Goal: Task Accomplishment & Management: Use online tool/utility

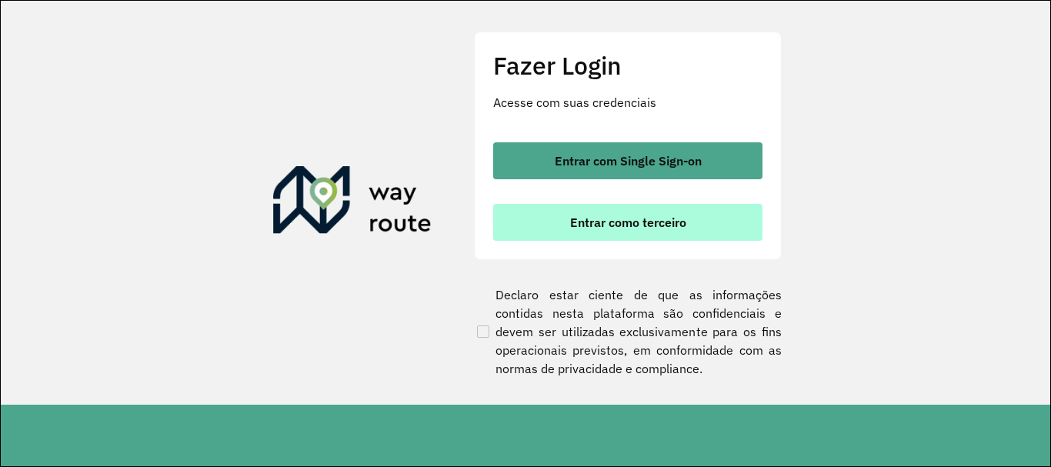
click at [685, 226] on span "Entrar como terceiro" at bounding box center [628, 222] width 116 height 12
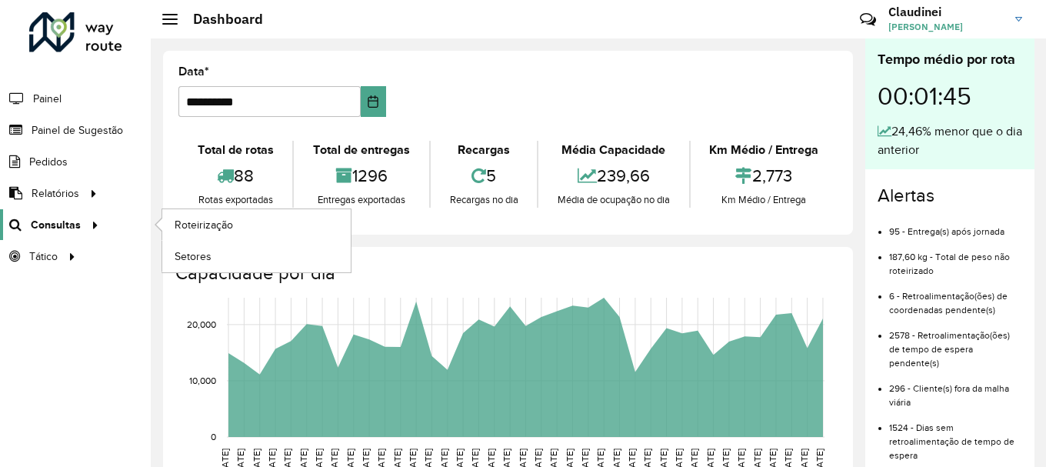
click at [61, 218] on span "Consultas" at bounding box center [56, 225] width 50 height 16
click at [213, 219] on span "Roteirização" at bounding box center [206, 225] width 62 height 16
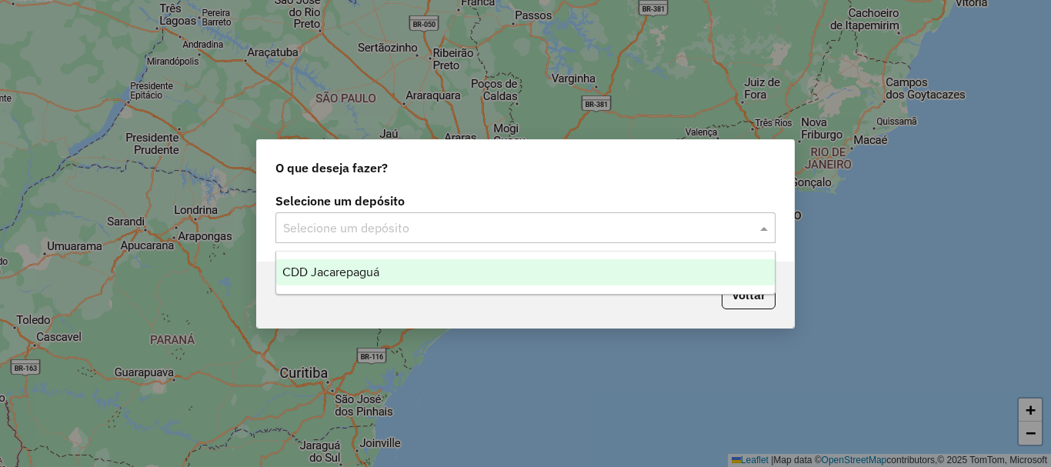
click at [762, 221] on span at bounding box center [765, 227] width 19 height 18
click at [469, 268] on div "CDD Jacarepaguá" at bounding box center [525, 272] width 499 height 26
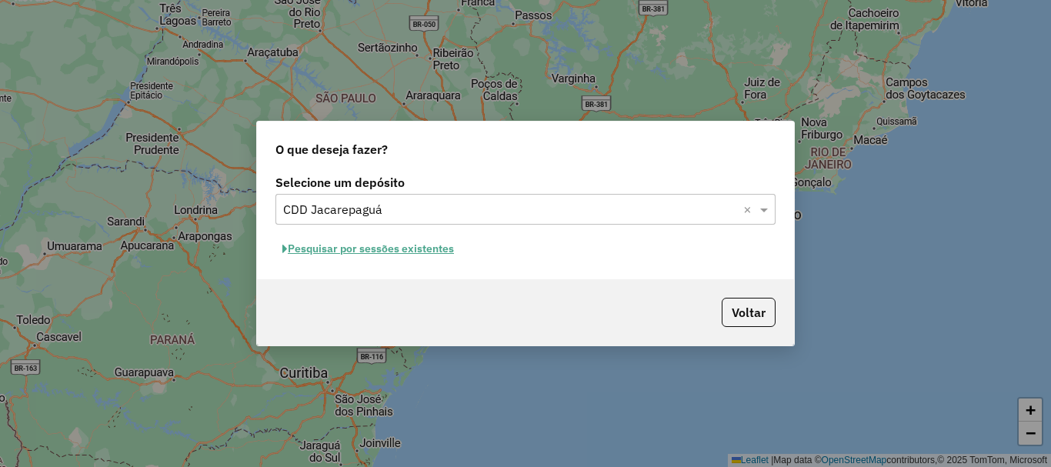
click at [428, 248] on button "Pesquisar por sessões existentes" at bounding box center [367, 249] width 185 height 24
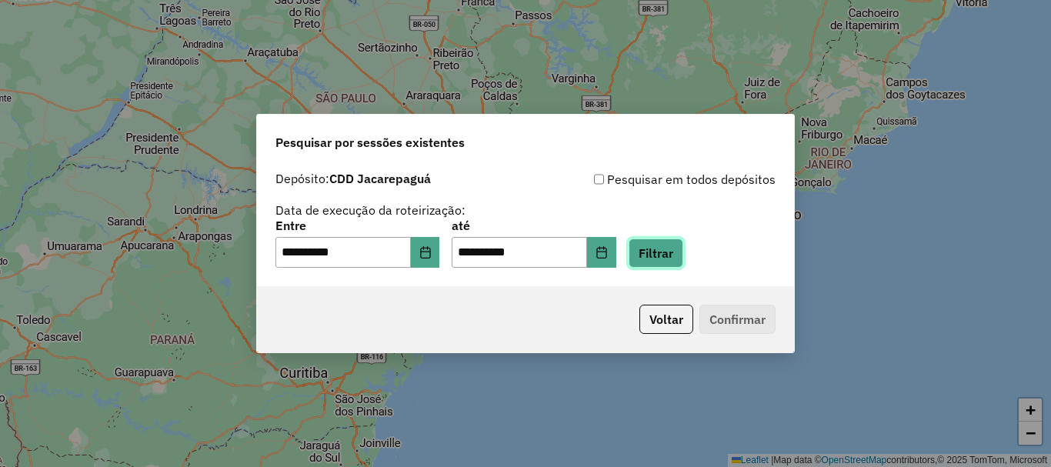
click at [683, 251] on button "Filtrar" at bounding box center [656, 252] width 55 height 29
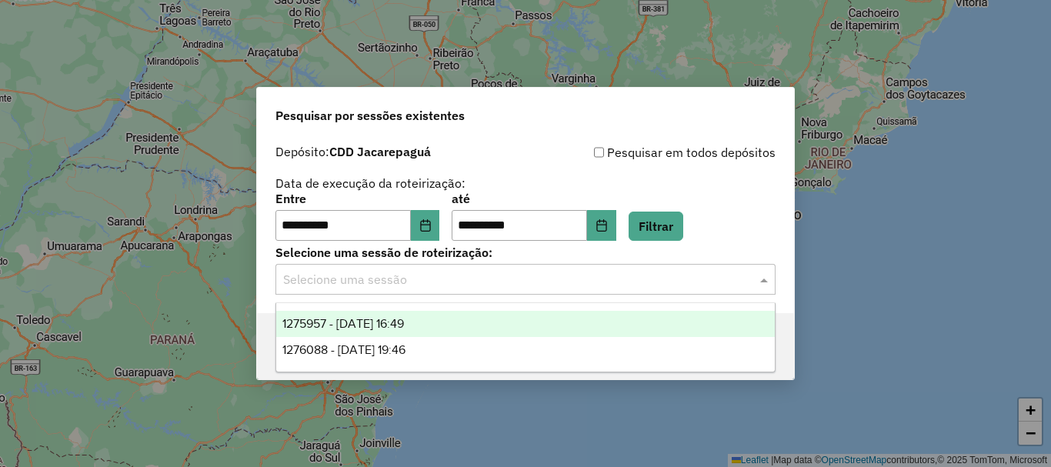
click at [505, 277] on input "text" at bounding box center [510, 280] width 454 height 18
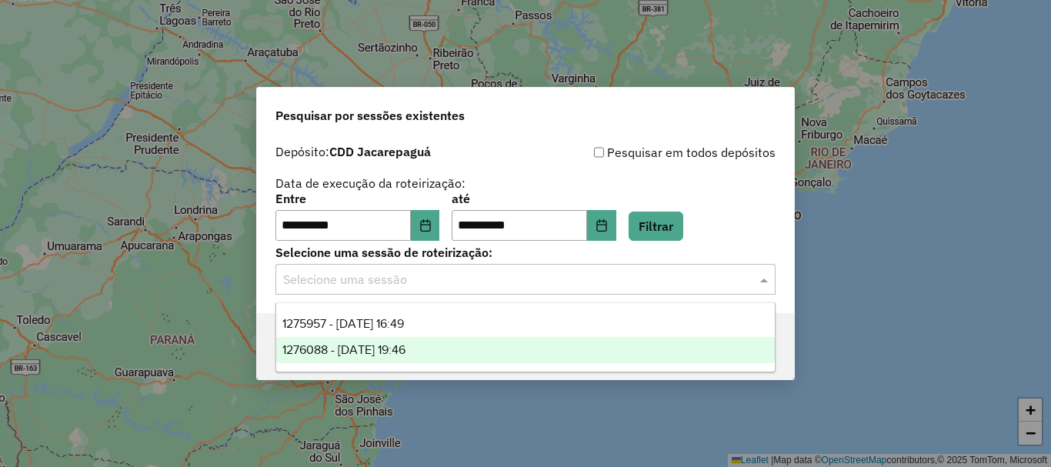
click at [405, 349] on span "1276088 - 15/09/2025 19:46" at bounding box center [343, 349] width 123 height 13
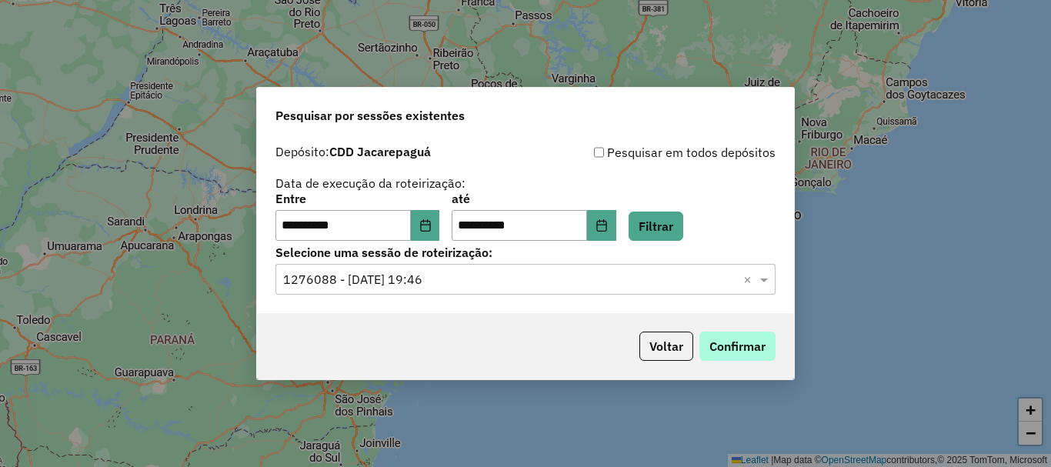
drag, startPoint x: 688, startPoint y: 334, endPoint x: 758, endPoint y: 356, distance: 73.5
click at [692, 337] on p-footer "Voltar Confirmar" at bounding box center [704, 346] width 142 height 29
click at [750, 348] on button "Confirmar" at bounding box center [737, 346] width 76 height 29
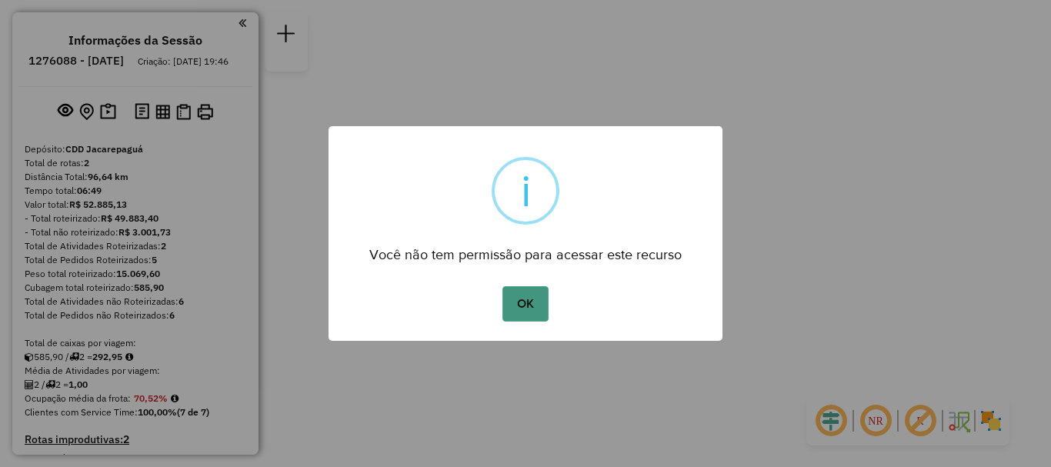
click at [529, 305] on button "OK" at bounding box center [524, 303] width 45 height 35
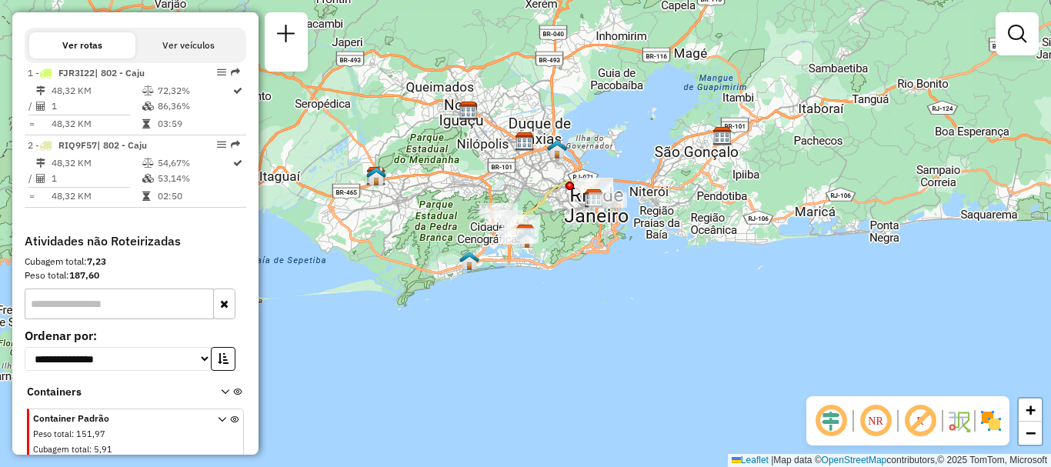
scroll to position [642, 0]
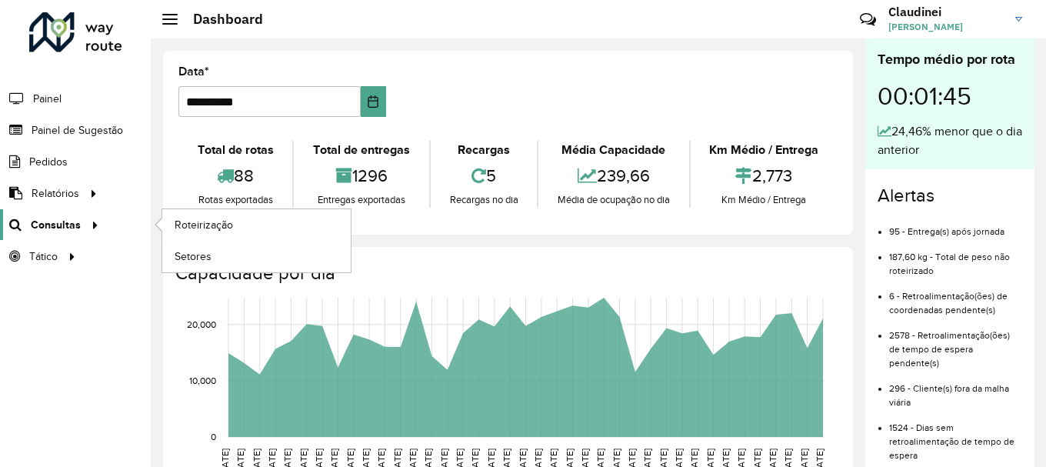
click at [42, 221] on span "Consultas" at bounding box center [56, 225] width 50 height 16
click at [220, 220] on span "Roteirização" at bounding box center [206, 225] width 62 height 16
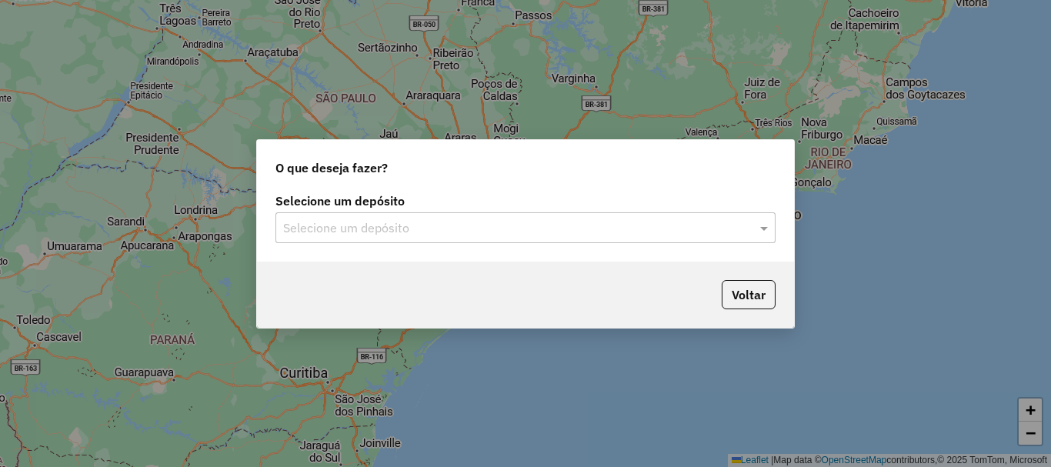
click at [411, 227] on input "text" at bounding box center [510, 228] width 454 height 18
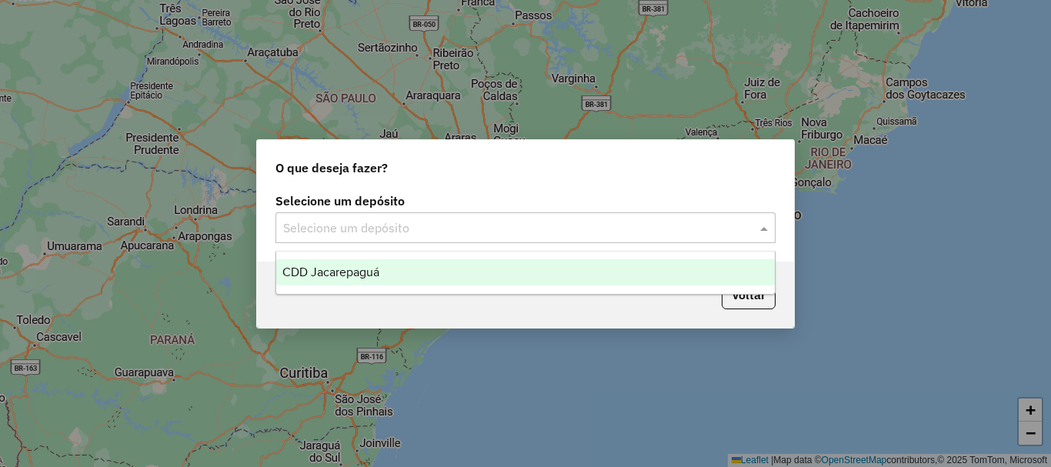
click at [389, 273] on div "CDD Jacarepaguá" at bounding box center [525, 272] width 499 height 26
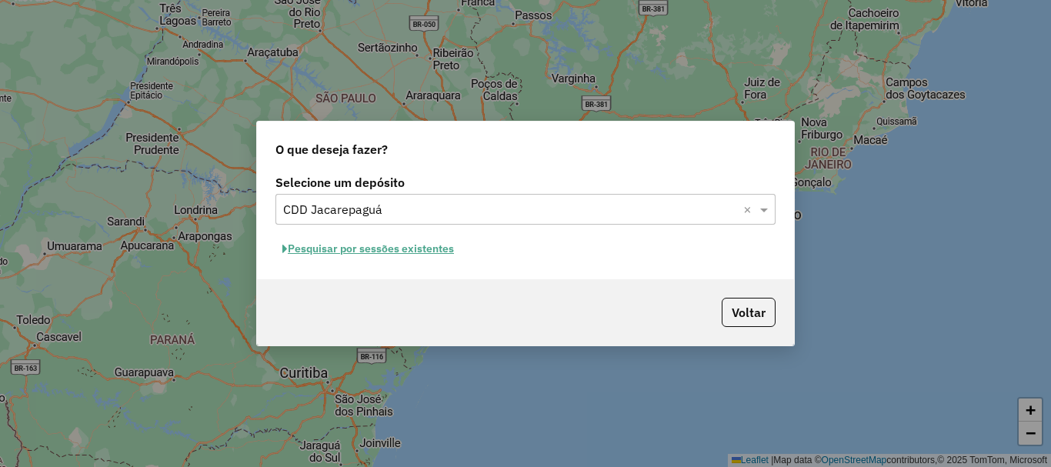
click at [424, 251] on button "Pesquisar por sessões existentes" at bounding box center [367, 249] width 185 height 24
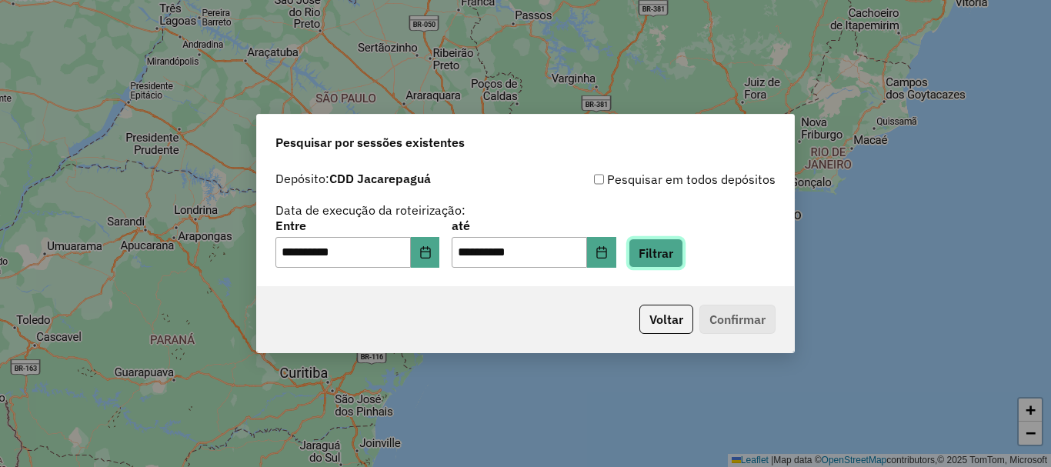
click at [683, 247] on button "Filtrar" at bounding box center [656, 252] width 55 height 29
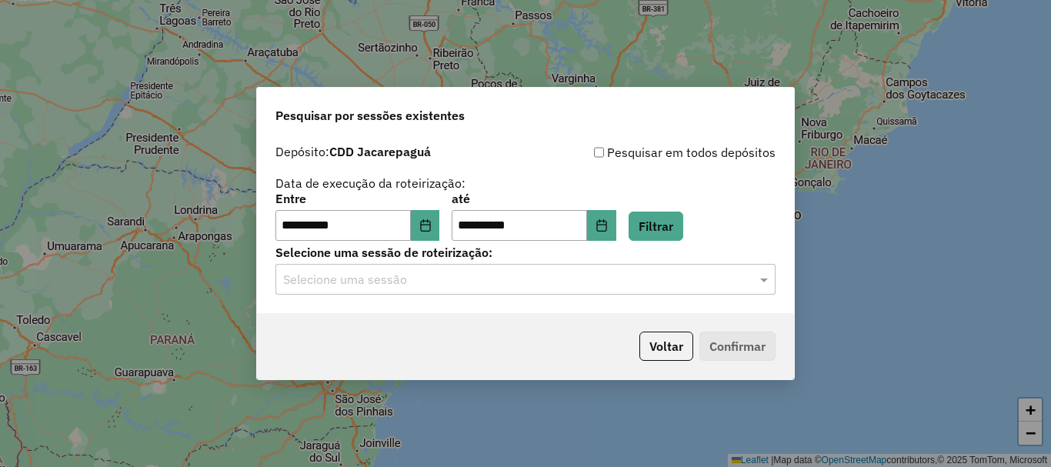
click at [432, 285] on input "text" at bounding box center [510, 280] width 454 height 18
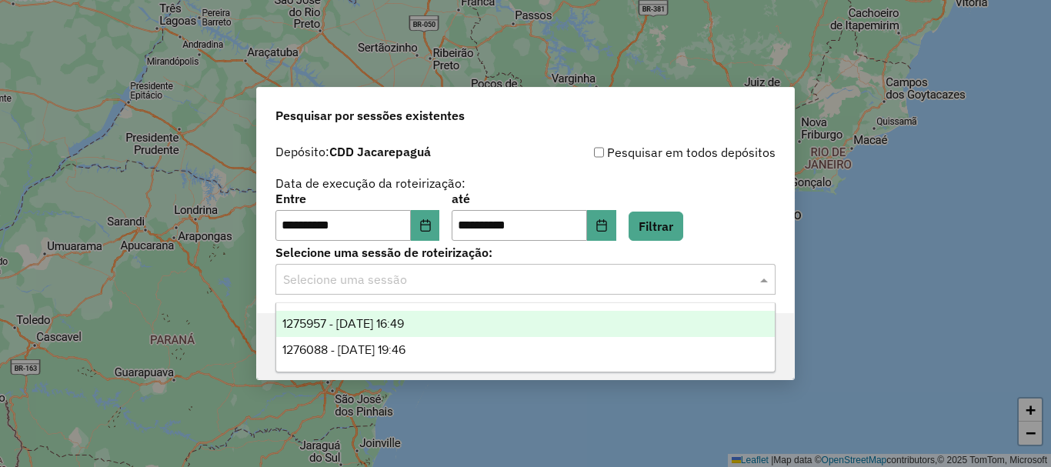
click at [404, 319] on span "1275957 - [DATE] 16:49" at bounding box center [343, 323] width 122 height 13
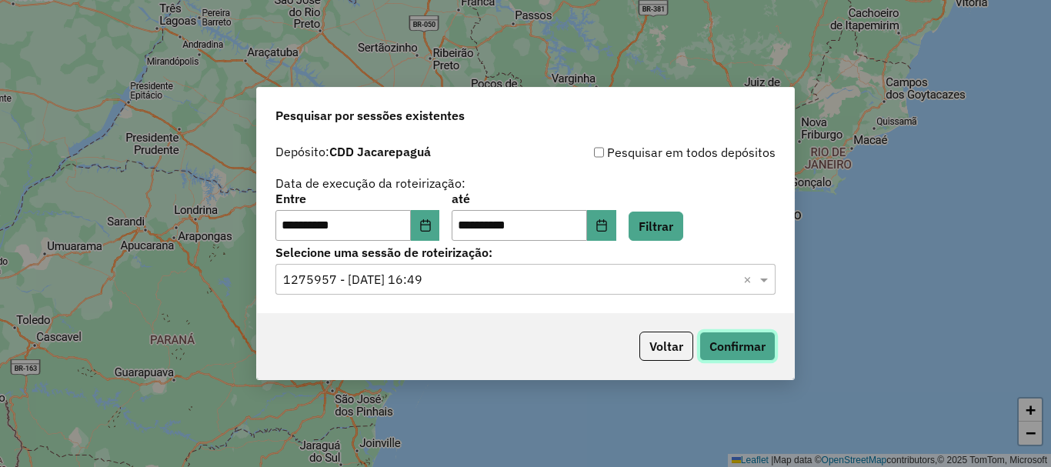
click at [745, 351] on button "Confirmar" at bounding box center [737, 346] width 76 height 29
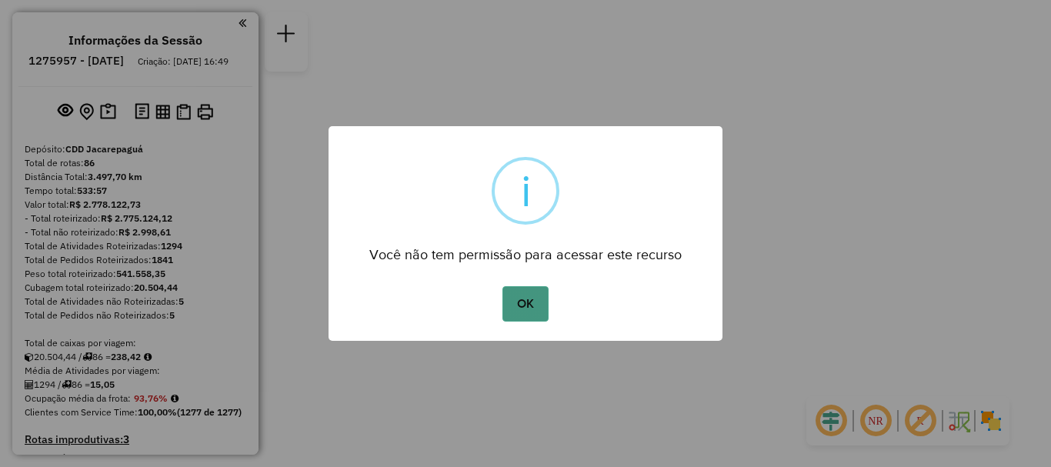
drag, startPoint x: 945, startPoint y: 32, endPoint x: 515, endPoint y: 294, distance: 503.4
click at [515, 294] on button "OK" at bounding box center [524, 303] width 45 height 35
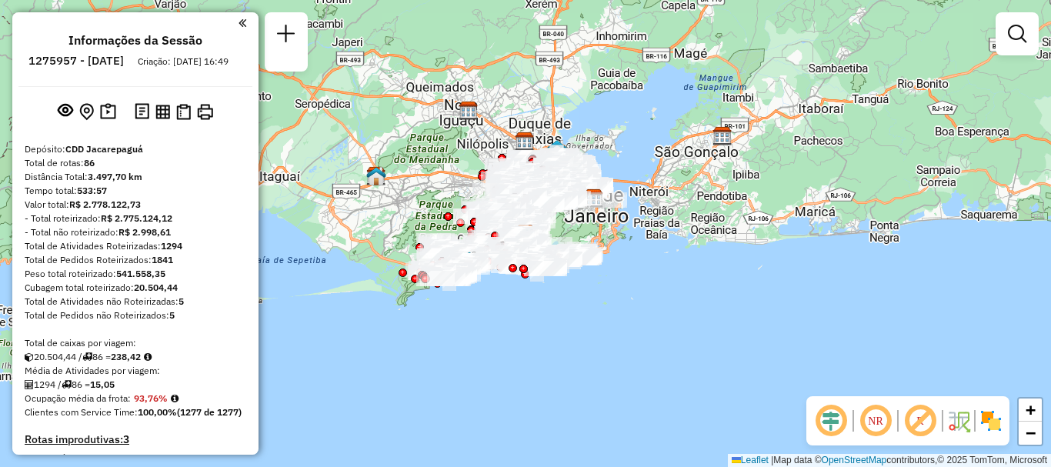
scroll to position [1439, 0]
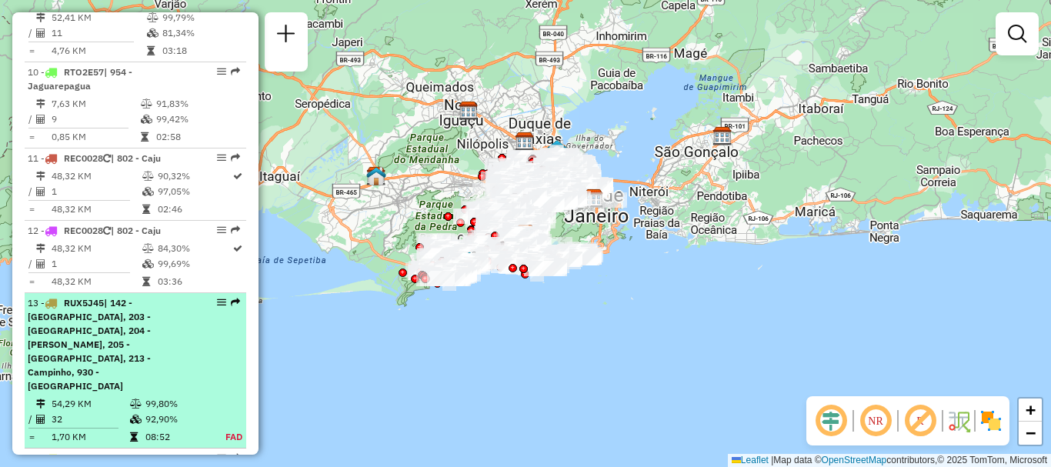
click at [237, 296] on div "13 - RUX5J45 | 142 - Marechal, 203 - Madureira, 204 - Oswaldo Cruz, 205 - Bento…" at bounding box center [135, 344] width 215 height 97
select select "**********"
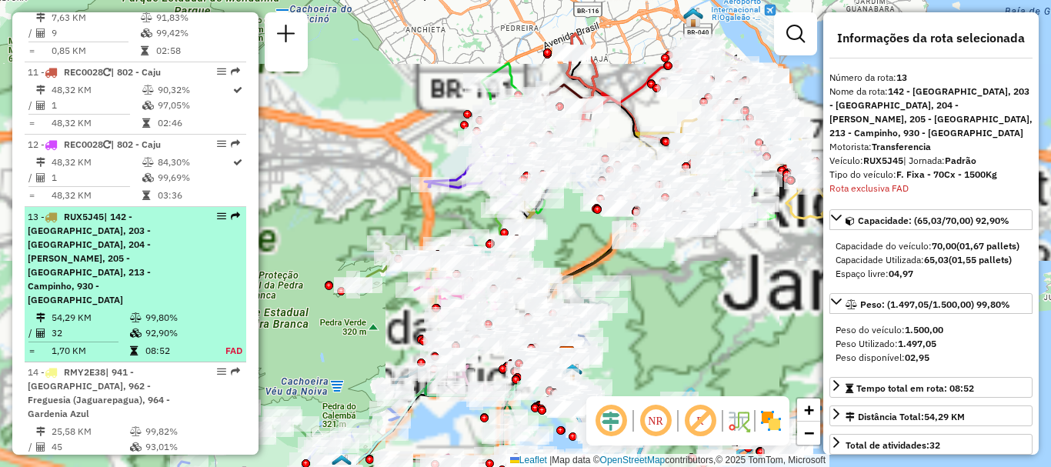
click at [216, 207] on li "13 - RUX5J45 | 142 - Marechal, 203 - Madureira, 204 - Oswaldo Cruz, 205 - Bento…" at bounding box center [136, 284] width 222 height 155
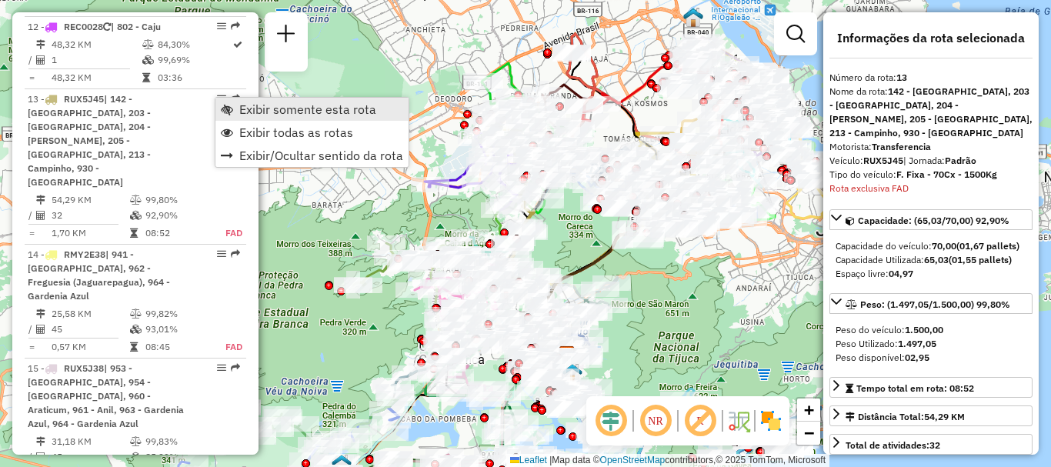
scroll to position [1651, 0]
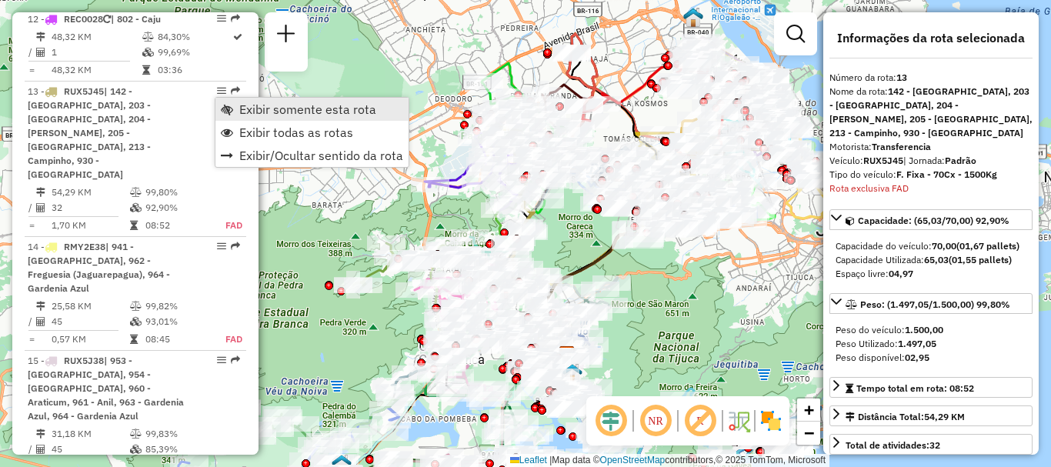
click at [244, 108] on span "Exibir somente esta rota" at bounding box center [307, 109] width 137 height 12
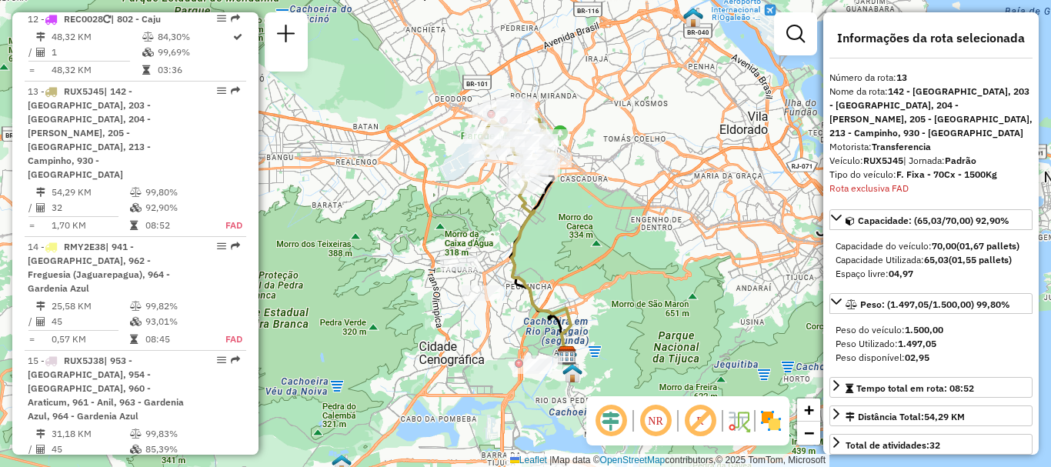
scroll to position [3209, 0]
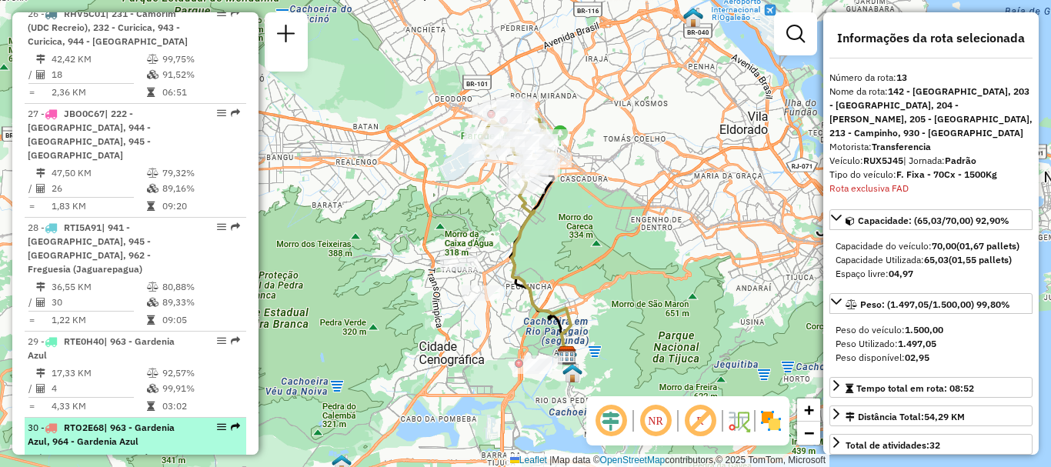
click at [231, 422] on em at bounding box center [235, 426] width 9 height 9
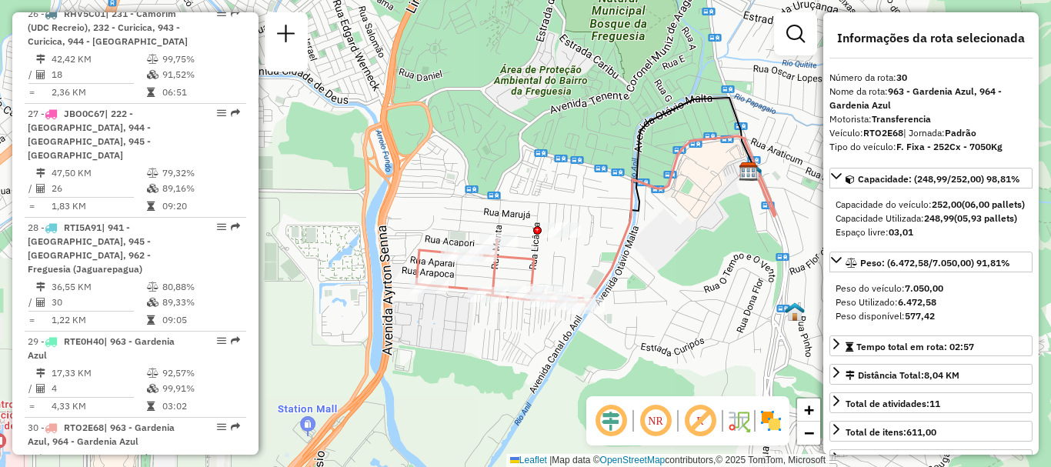
drag, startPoint x: 589, startPoint y: 307, endPoint x: 551, endPoint y: 216, distance: 98.6
click at [551, 216] on div "Janela de atendimento Grade de atendimento Capacidade Transportadoras Veículos …" at bounding box center [525, 233] width 1051 height 467
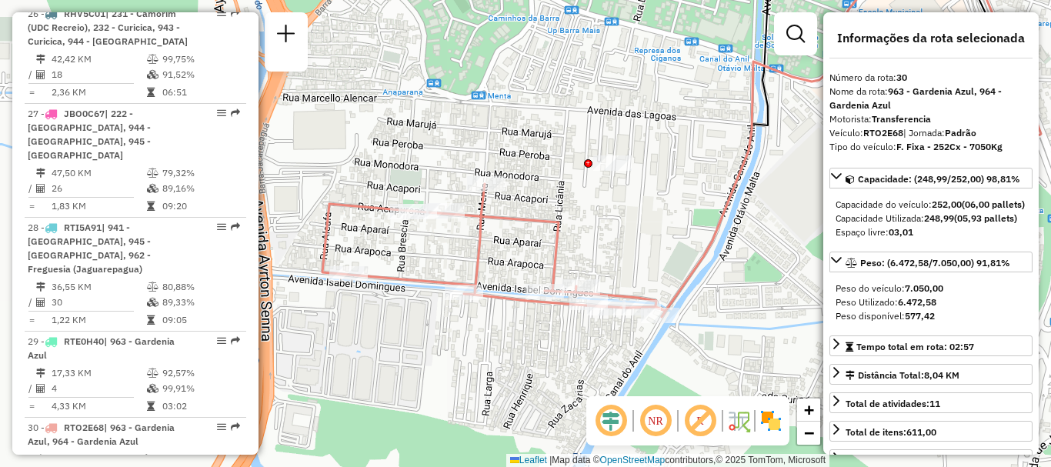
drag, startPoint x: 366, startPoint y: 274, endPoint x: 398, endPoint y: 317, distance: 53.4
click at [398, 317] on div "Janela de atendimento Grade de atendimento Capacidade Transportadoras Veículos …" at bounding box center [525, 233] width 1051 height 467
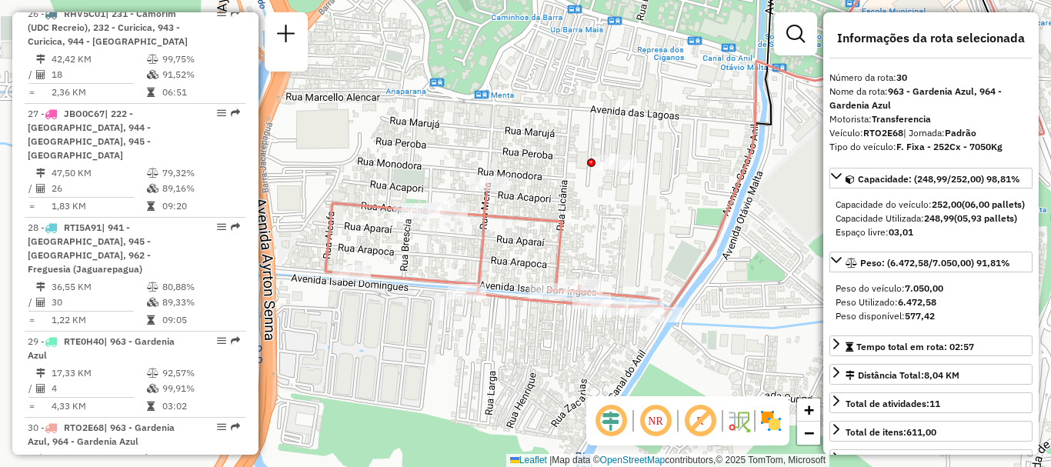
scroll to position [3726, 0]
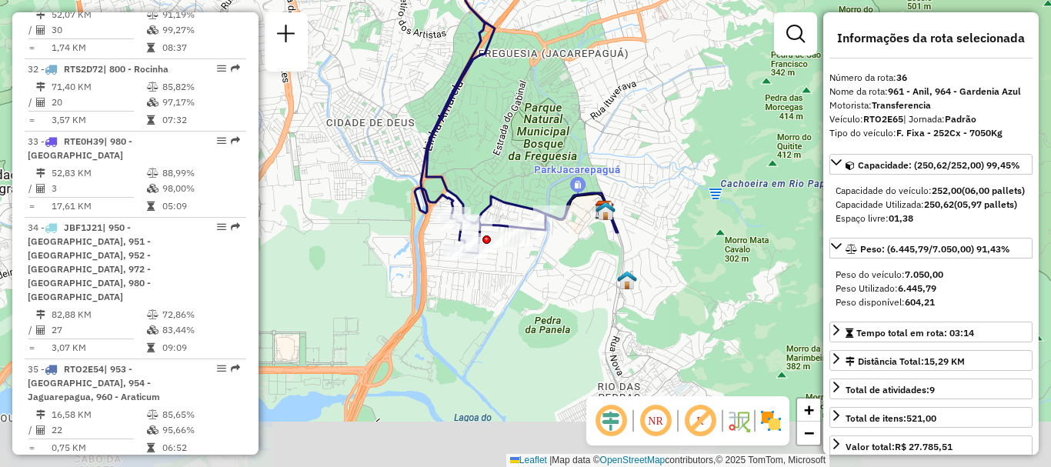
drag, startPoint x: 486, startPoint y: 320, endPoint x: 477, endPoint y: 172, distance: 148.8
click at [477, 172] on div "Janela de atendimento Grade de atendimento Capacidade Transportadoras Veículos …" at bounding box center [525, 233] width 1051 height 467
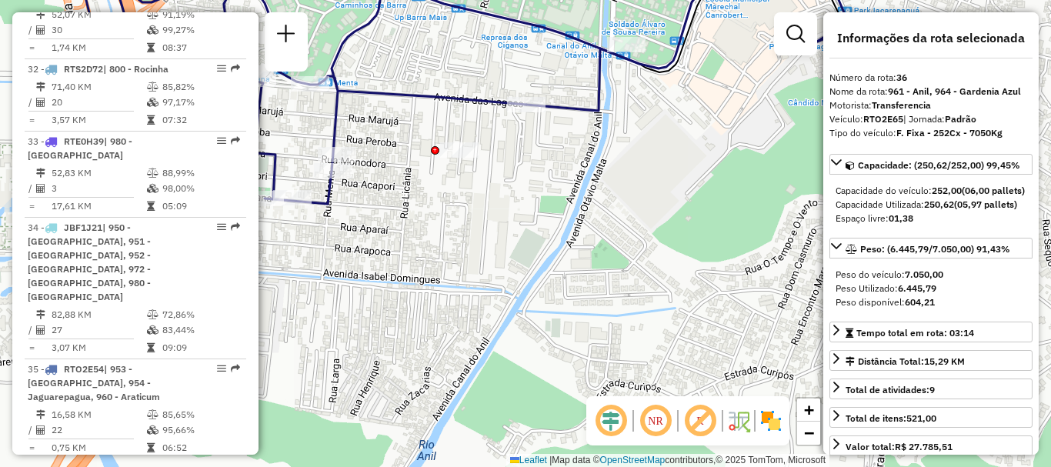
scroll to position [1209, 0]
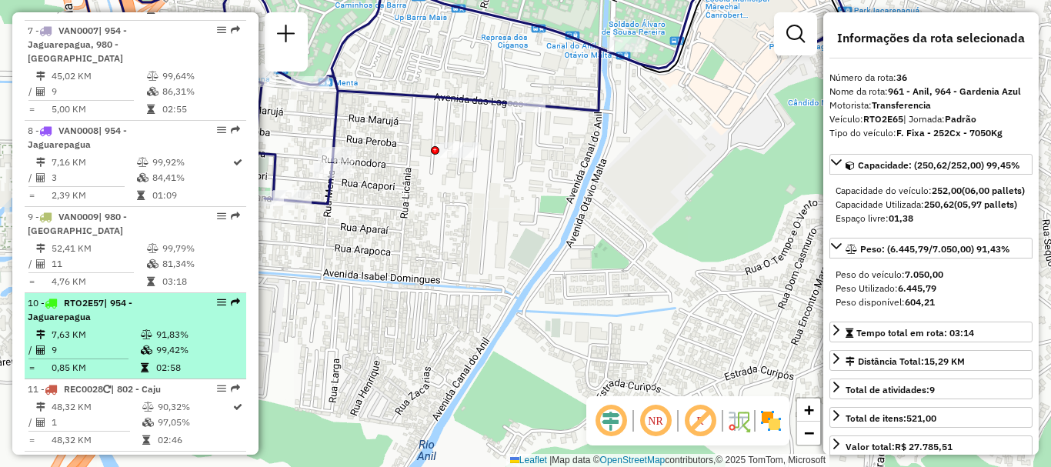
click at [233, 298] on em at bounding box center [235, 302] width 9 height 9
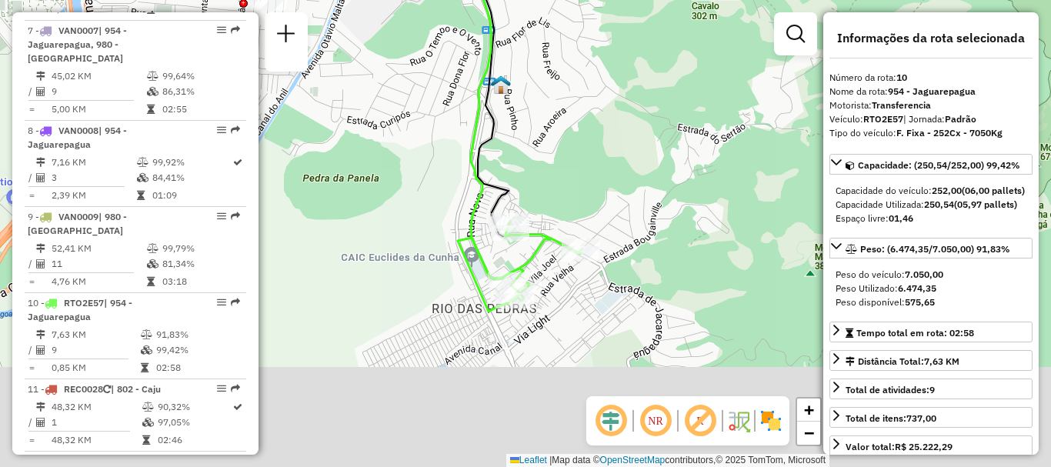
drag, startPoint x: 605, startPoint y: 315, endPoint x: 595, endPoint y: 192, distance: 123.6
click at [595, 192] on div "Janela de atendimento Grade de atendimento Capacidade Transportadoras Veículos …" at bounding box center [525, 233] width 1051 height 467
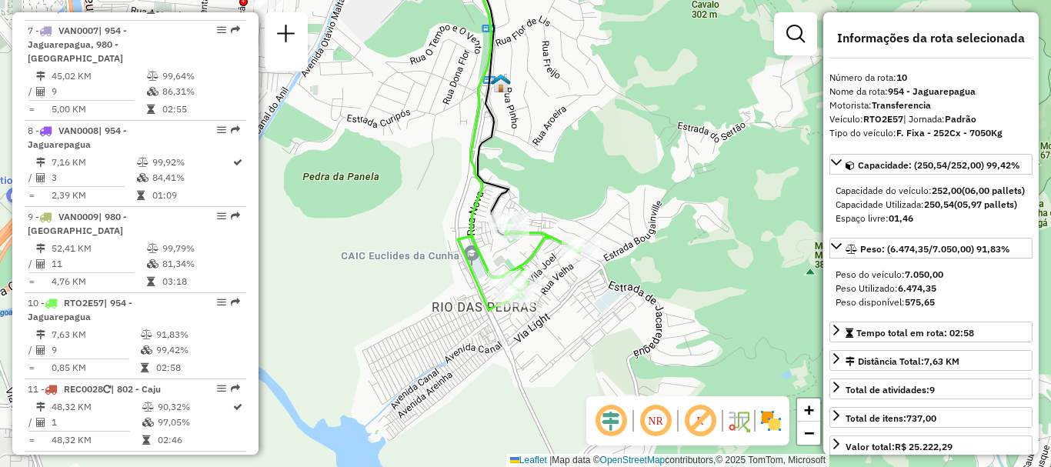
scroll to position [3023, 0]
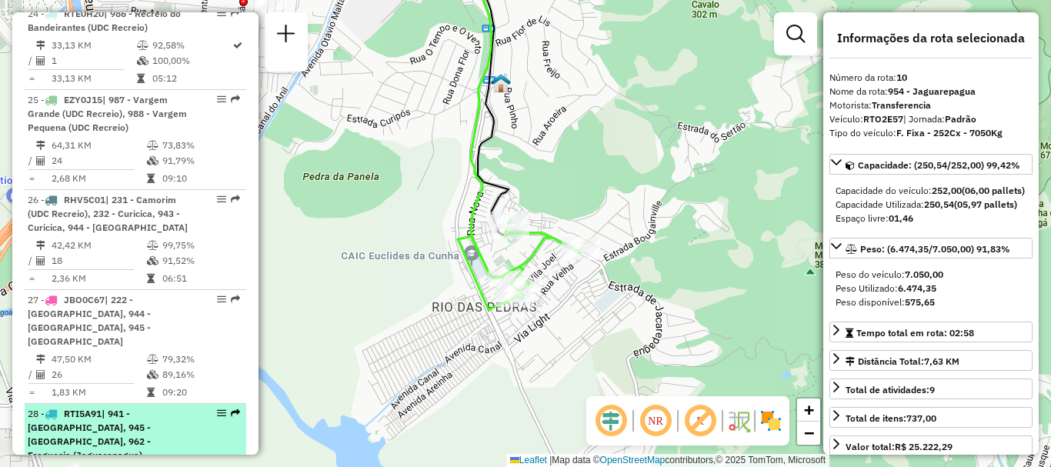
click at [236, 404] on li "28 - RTI5A91 | 941 - Cidade De Deus, 945 - Taquara, 962 - Freguesia (Jaguarepag…" at bounding box center [136, 461] width 222 height 114
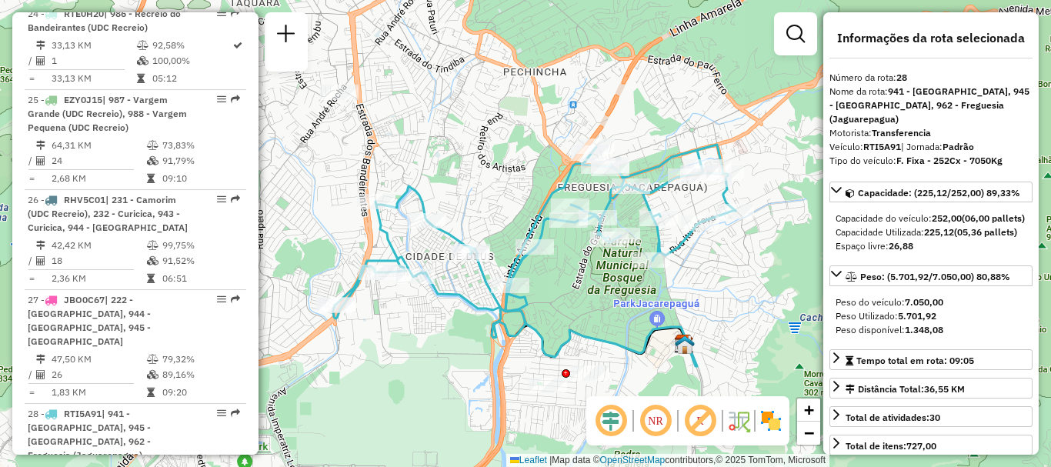
scroll to position [3512, 0]
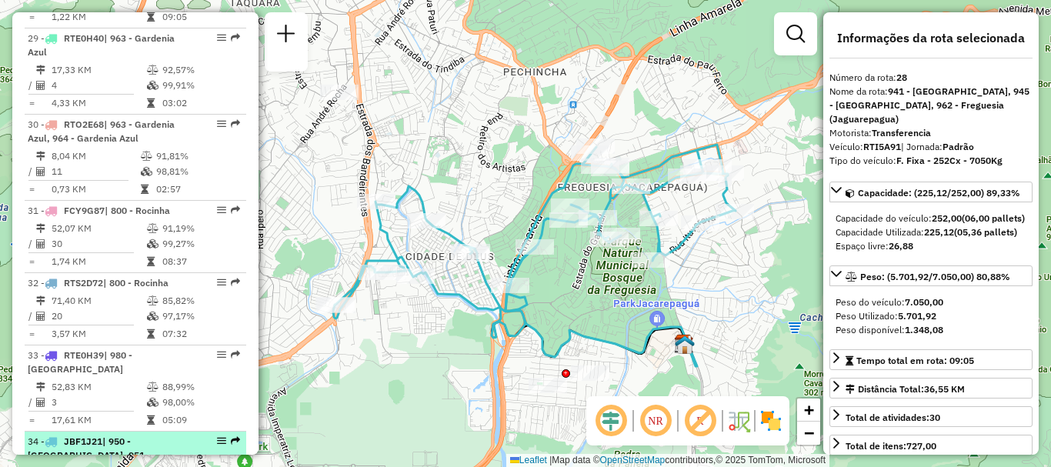
click at [232, 436] on em at bounding box center [235, 440] width 9 height 9
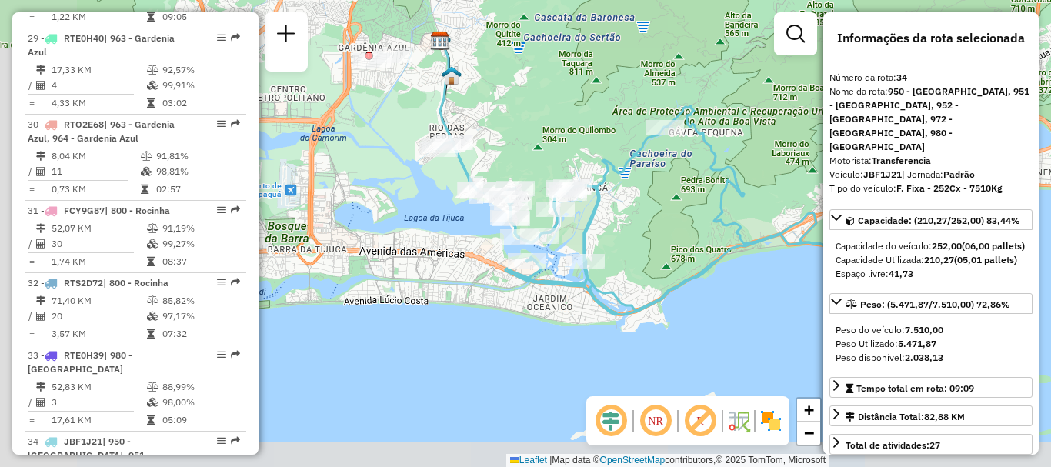
drag, startPoint x: 440, startPoint y: 306, endPoint x: 583, endPoint y: 246, distance: 155.2
click at [583, 246] on icon at bounding box center [669, 210] width 460 height 208
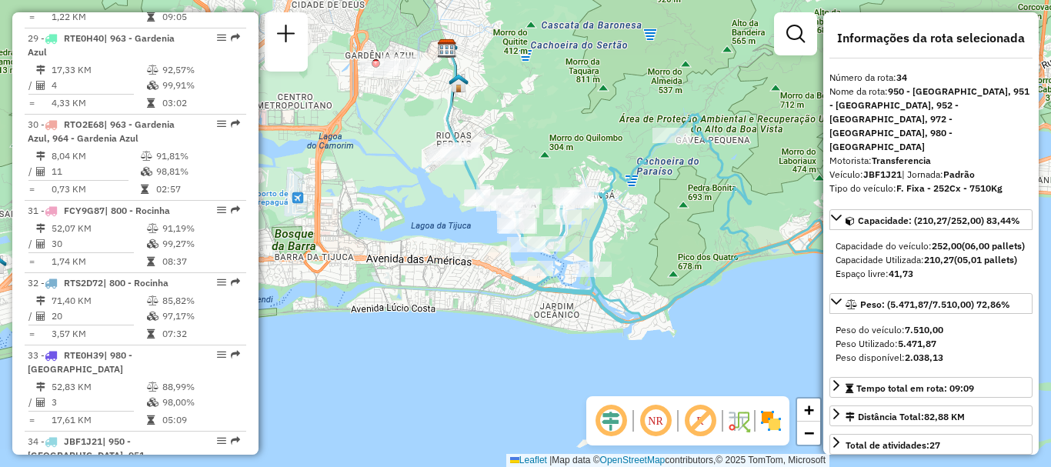
scroll to position [3812, 0]
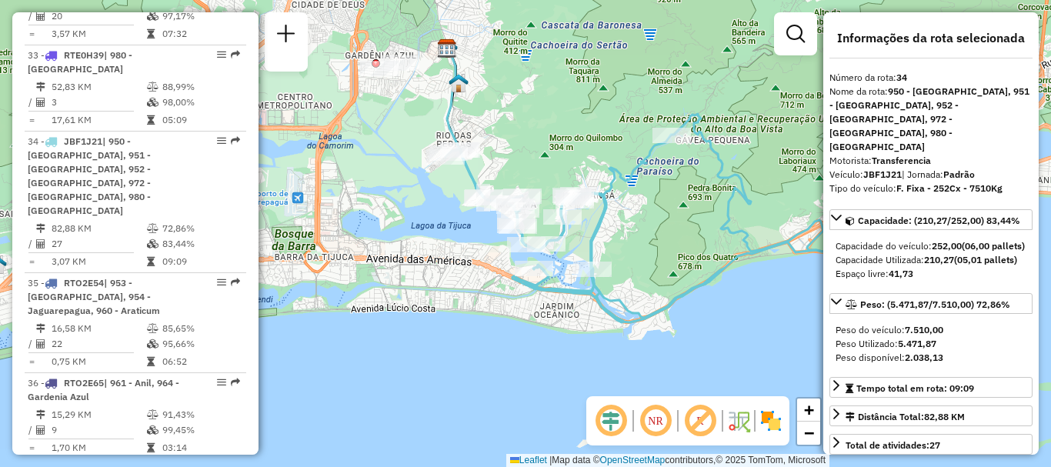
click at [232, 464] on em at bounding box center [235, 468] width 9 height 9
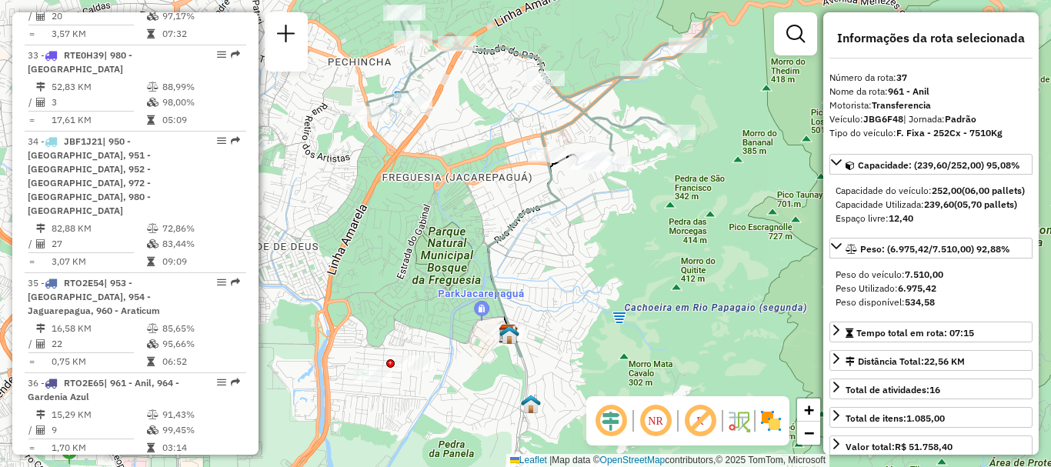
drag, startPoint x: 606, startPoint y: 336, endPoint x: 465, endPoint y: 353, distance: 141.8
click at [465, 353] on div "Janela de atendimento Grade de atendimento Capacidade Transportadoras Veículos …" at bounding box center [525, 233] width 1051 height 467
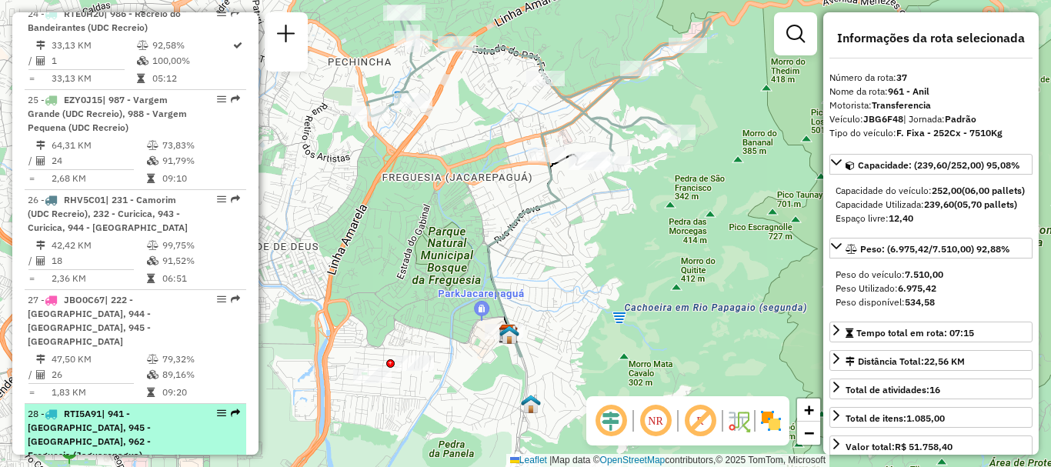
click at [232, 409] on em at bounding box center [235, 413] width 9 height 9
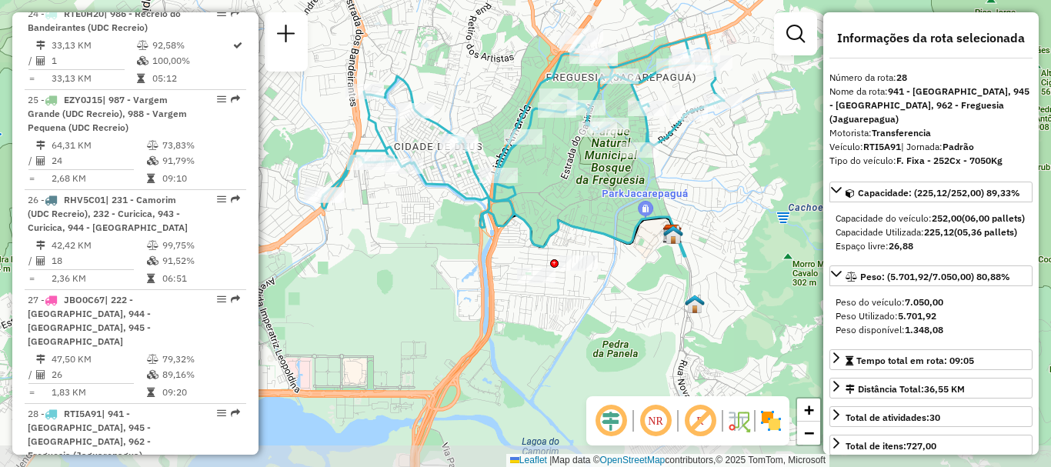
drag, startPoint x: 622, startPoint y: 307, endPoint x: 595, endPoint y: 203, distance: 107.1
click at [595, 203] on div "Janela de atendimento Grade de atendimento Capacidade Transportadoras Veículos …" at bounding box center [525, 233] width 1051 height 467
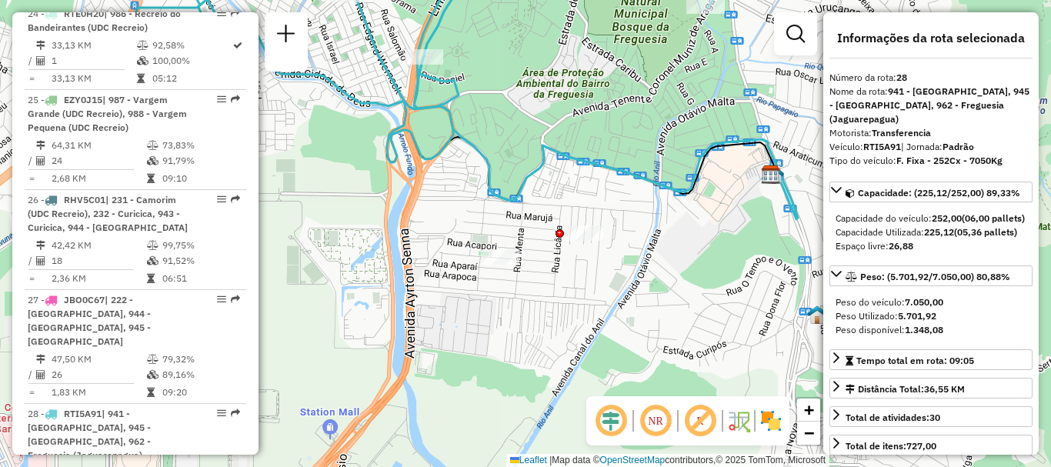
scroll to position [3812, 0]
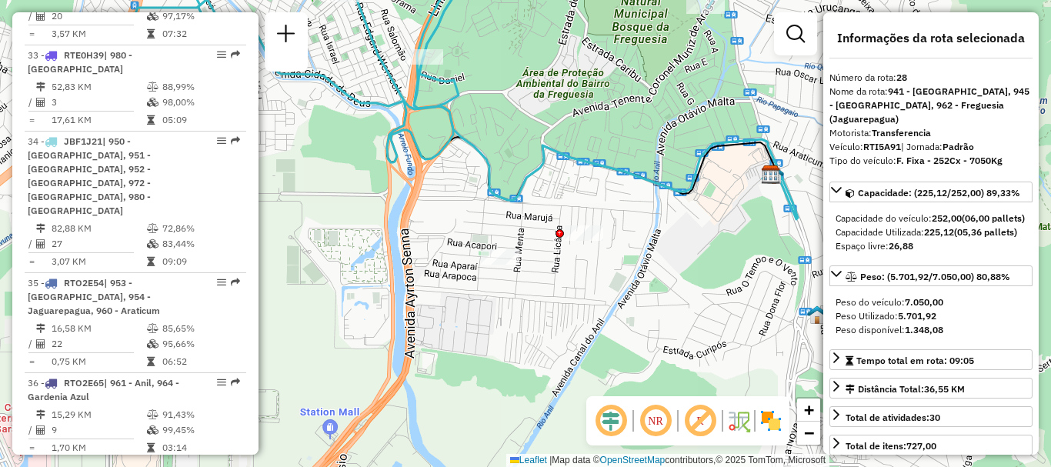
click at [231, 464] on em at bounding box center [235, 468] width 9 height 9
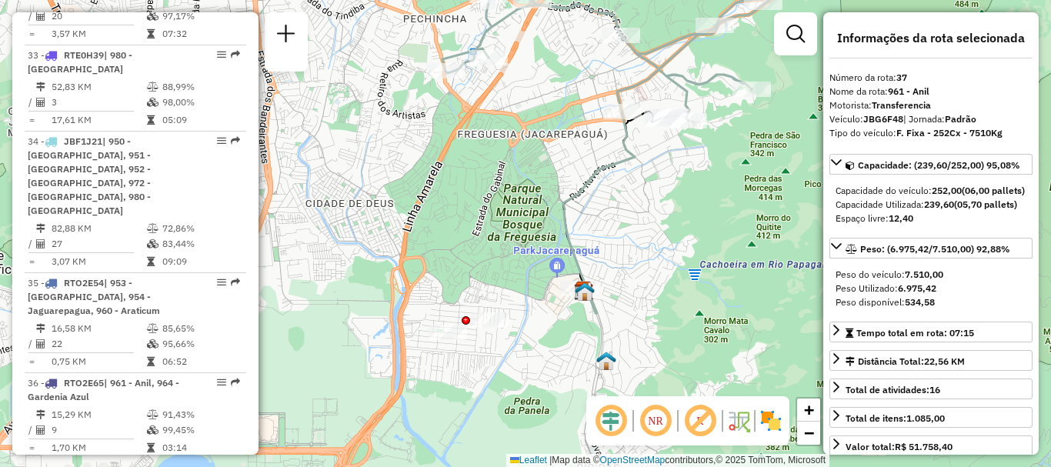
drag, startPoint x: 543, startPoint y: 272, endPoint x: 632, endPoint y: 180, distance: 127.9
click at [632, 180] on div "Janela de atendimento Grade de atendimento Capacidade Transportadoras Veículos …" at bounding box center [525, 233] width 1051 height 467
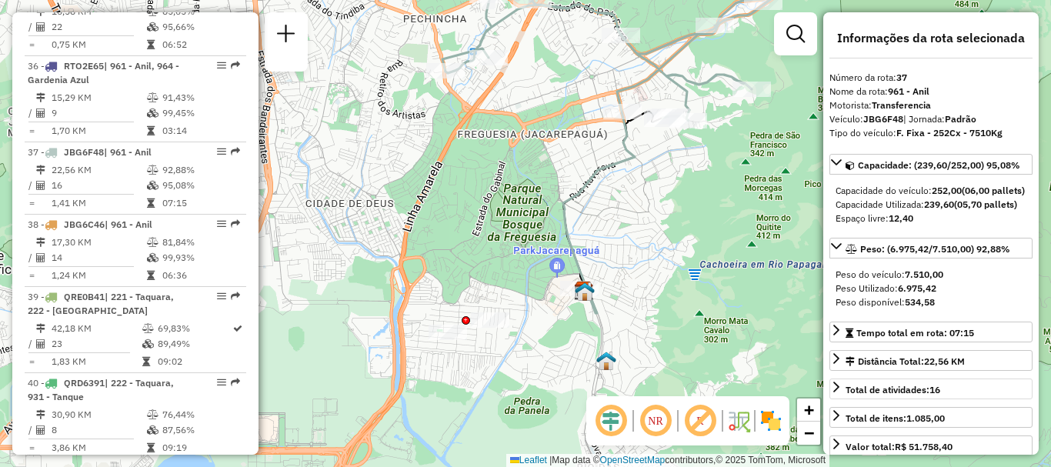
scroll to position [1209, 0]
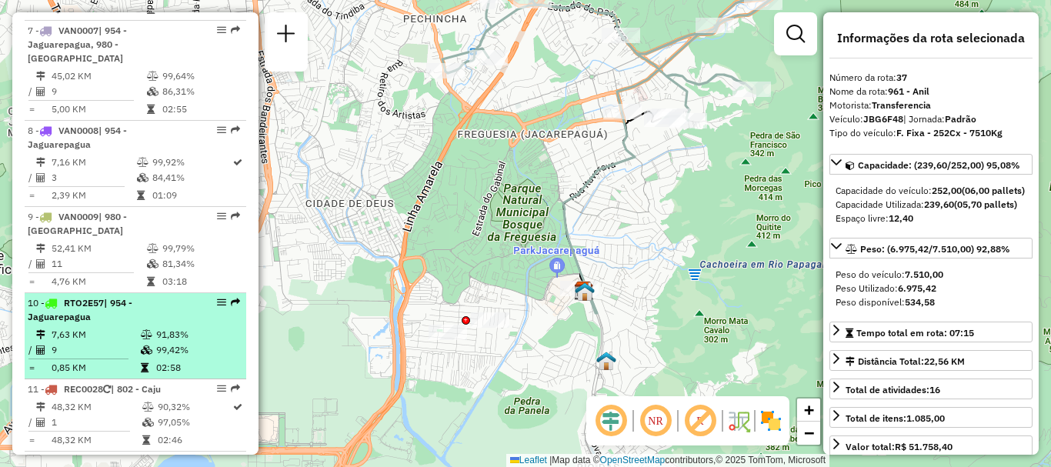
click at [231, 298] on em at bounding box center [235, 302] width 9 height 9
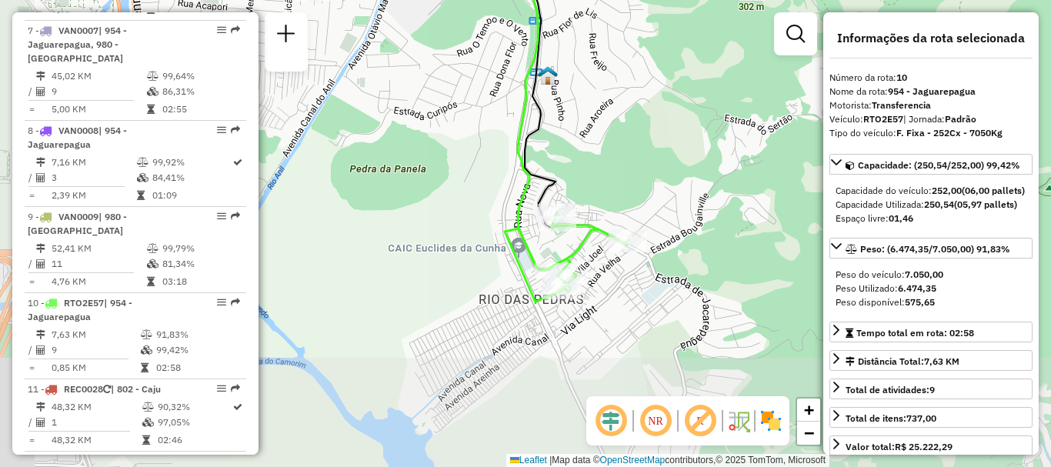
drag, startPoint x: 575, startPoint y: 277, endPoint x: 610, endPoint y: 156, distance: 125.9
click at [610, 156] on div "Janela de atendimento Grade de atendimento Capacidade Transportadoras Veículos …" at bounding box center [525, 233] width 1051 height 467
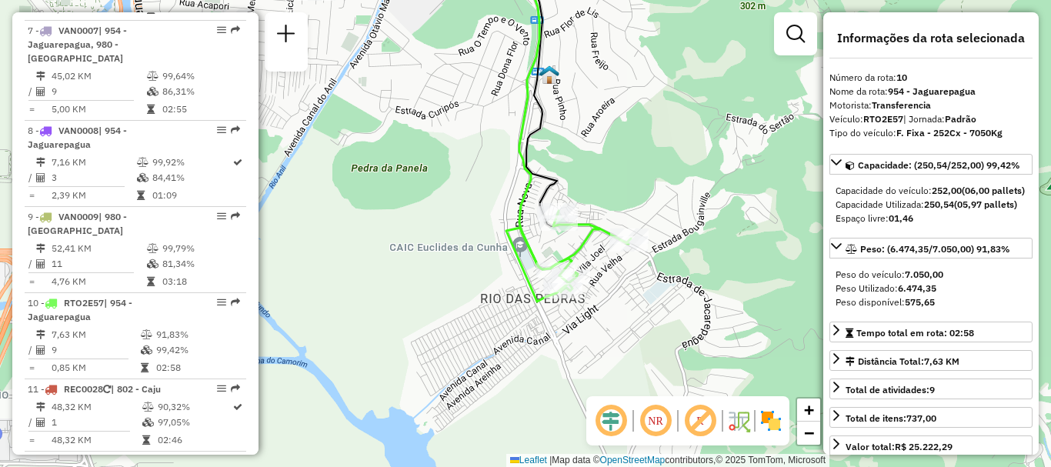
scroll to position [3812, 0]
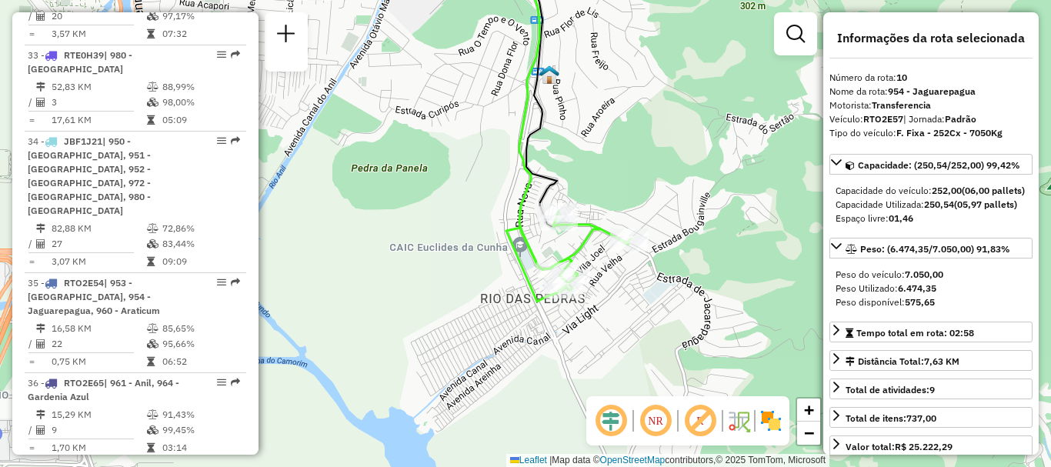
click at [231, 464] on em at bounding box center [235, 468] width 9 height 9
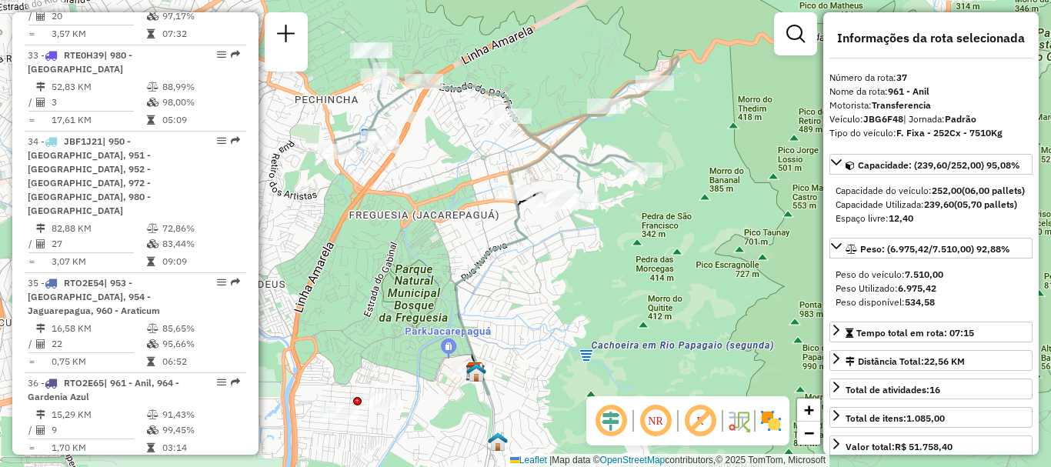
drag, startPoint x: 677, startPoint y: 308, endPoint x: 665, endPoint y: 304, distance: 12.9
click at [665, 304] on div "Janela de atendimento Grade de atendimento Capacidade Transportadoras Veículos …" at bounding box center [525, 233] width 1051 height 467
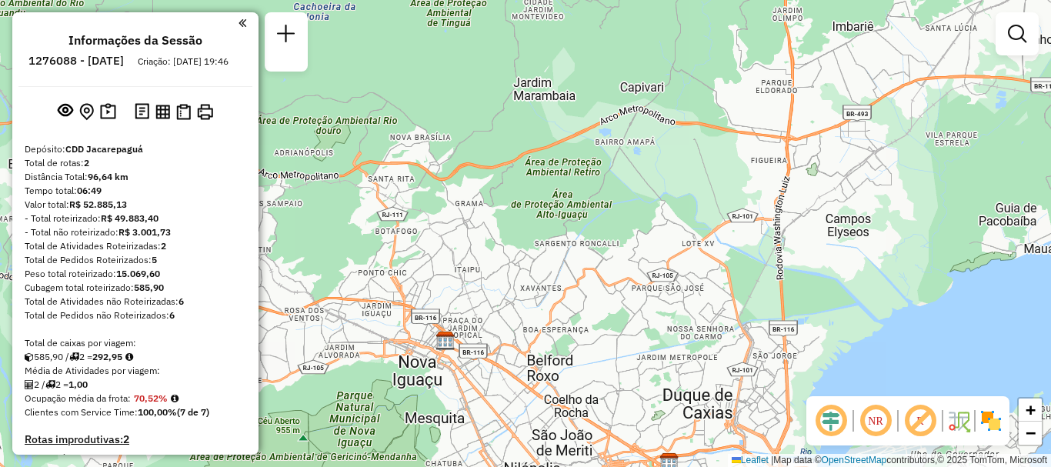
scroll to position [642, 0]
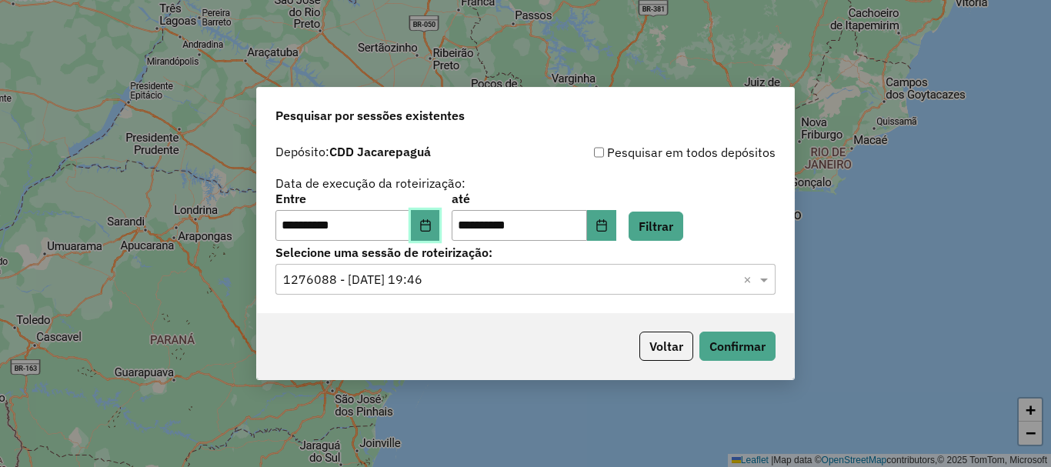
click at [430, 228] on icon "Choose Date" at bounding box center [425, 225] width 10 height 12
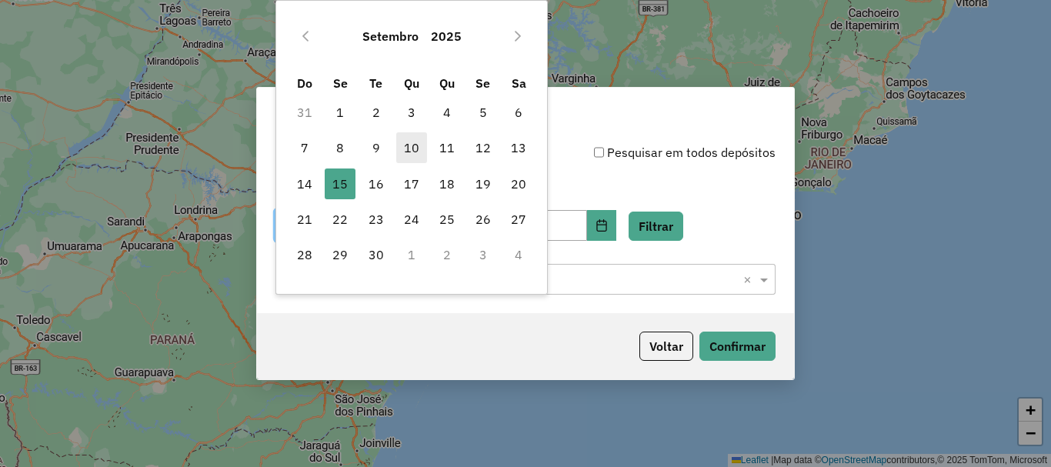
click at [412, 149] on span "10" at bounding box center [411, 147] width 31 height 31
type input "**********"
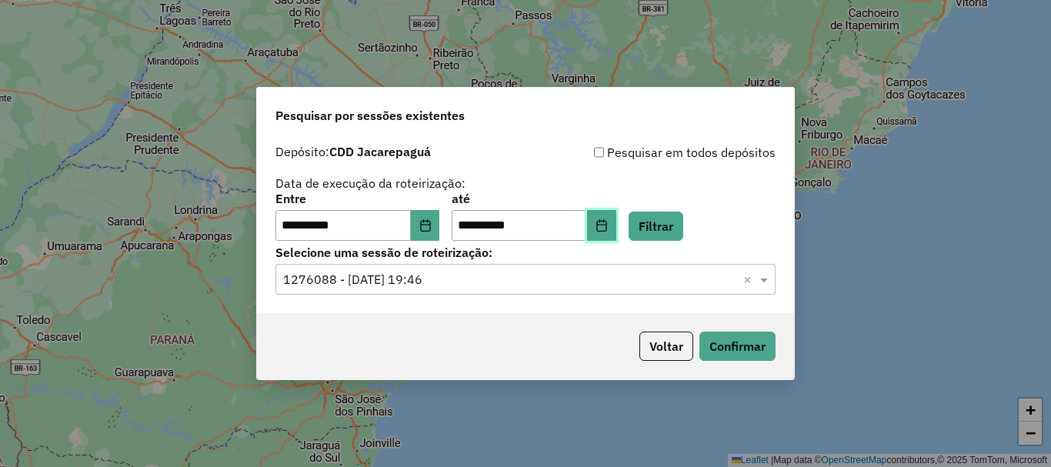
click at [608, 228] on icon "Choose Date" at bounding box center [601, 225] width 12 height 12
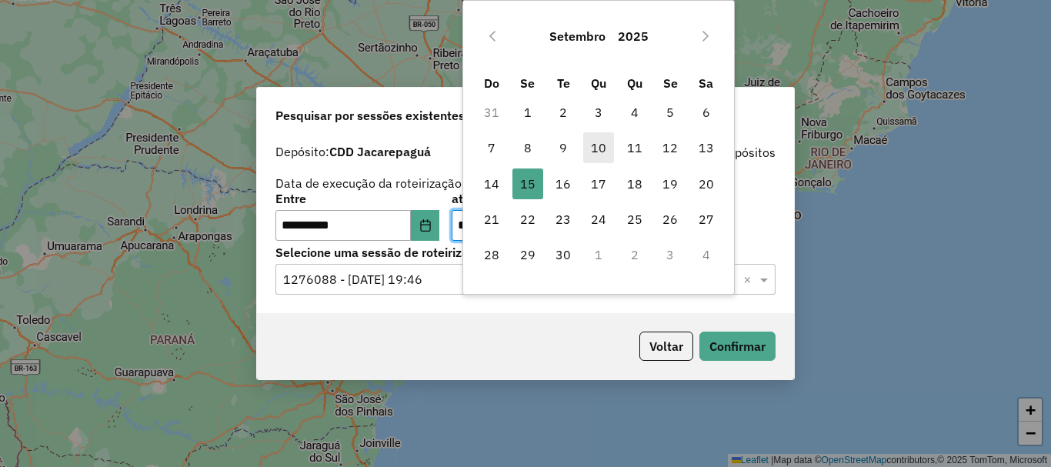
click at [604, 155] on span "10" at bounding box center [598, 147] width 31 height 31
type input "**********"
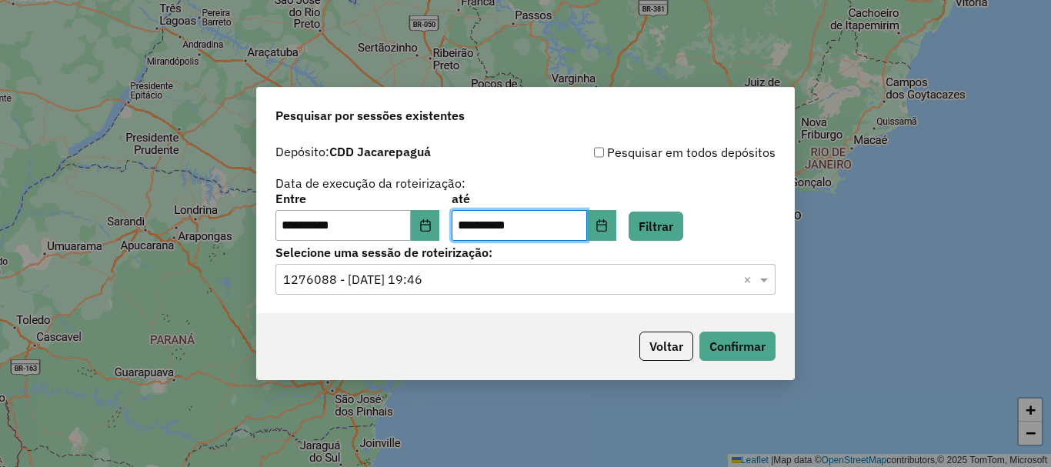
click at [708, 268] on div "Selecione uma sessão × 1276088 - [DATE] 19:46 ×" at bounding box center [525, 279] width 500 height 31
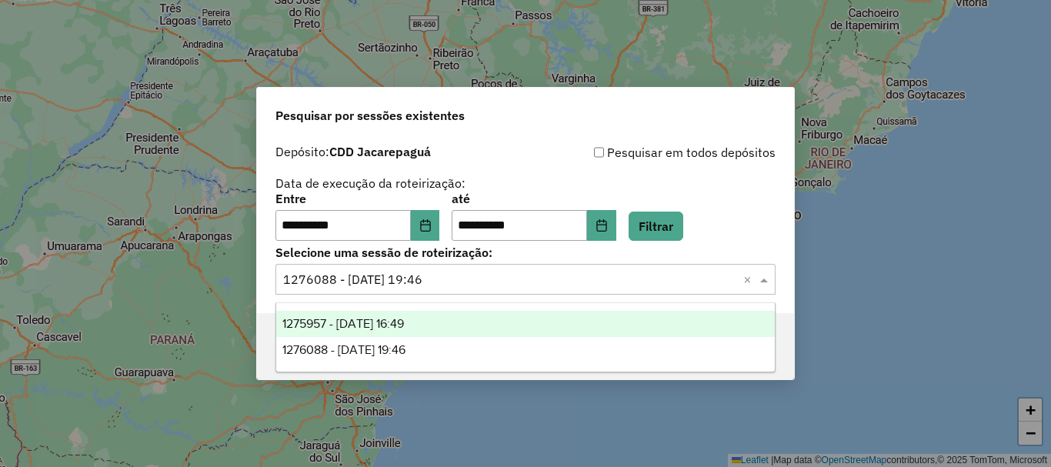
click at [915, 268] on div "**********" at bounding box center [525, 233] width 1051 height 467
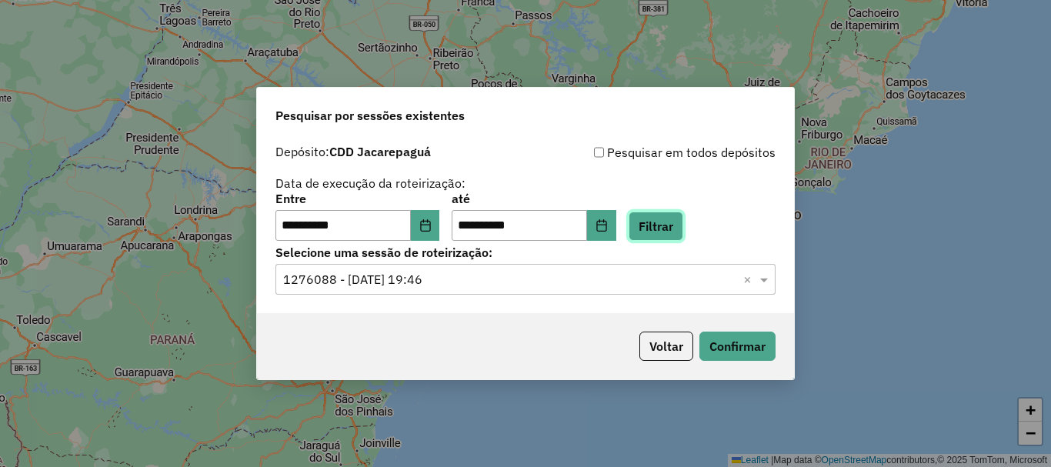
click at [672, 225] on button "Filtrar" at bounding box center [656, 226] width 55 height 29
click at [670, 278] on input "text" at bounding box center [510, 280] width 454 height 18
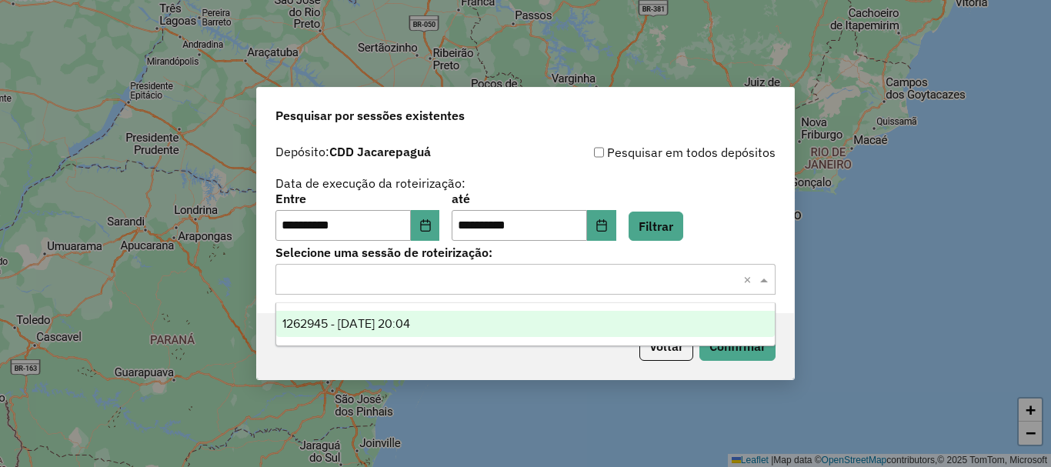
click at [592, 280] on input "text" at bounding box center [510, 280] width 454 height 18
click at [564, 275] on input "text" at bounding box center [510, 280] width 454 height 18
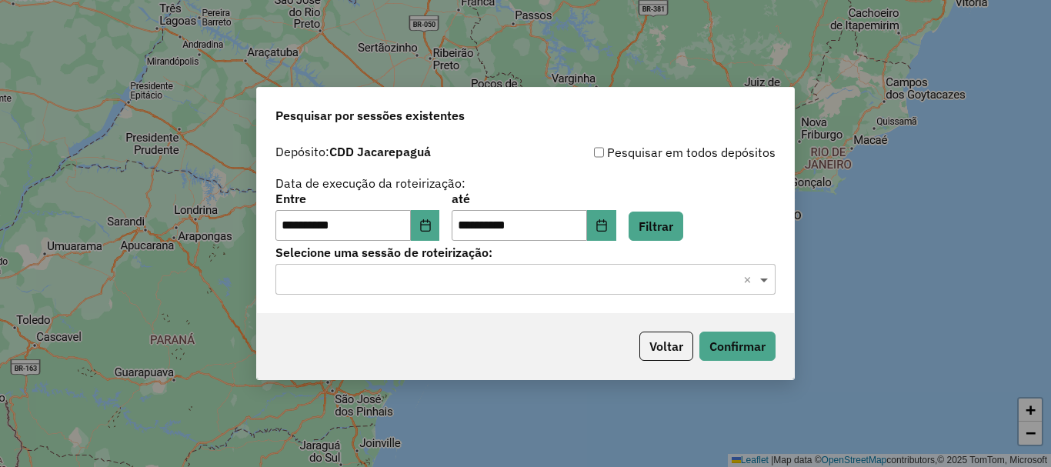
click at [768, 278] on span at bounding box center [765, 279] width 19 height 18
click at [765, 278] on span at bounding box center [765, 279] width 19 height 18
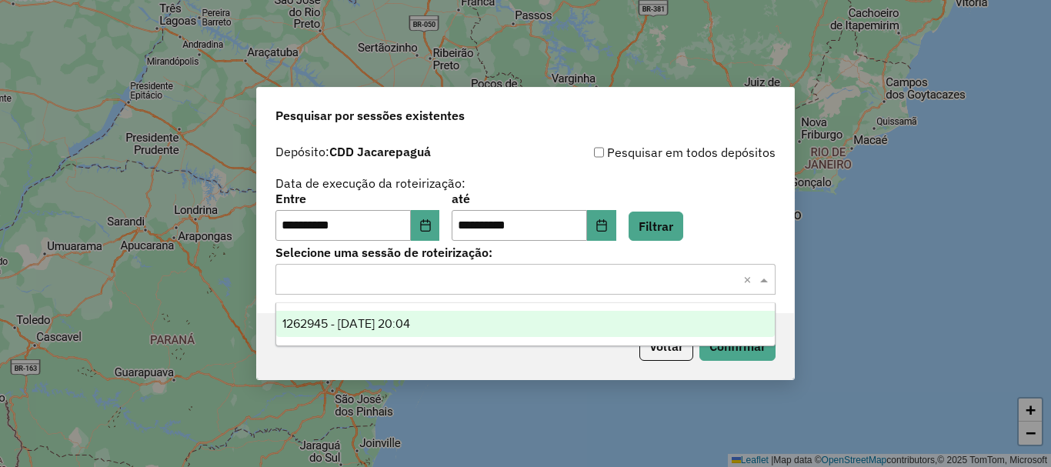
click at [735, 345] on ng-dropdown-panel "1262945 - [DATE] 20:04" at bounding box center [525, 324] width 500 height 44
click at [432, 229] on icon "Choose Date" at bounding box center [425, 225] width 12 height 12
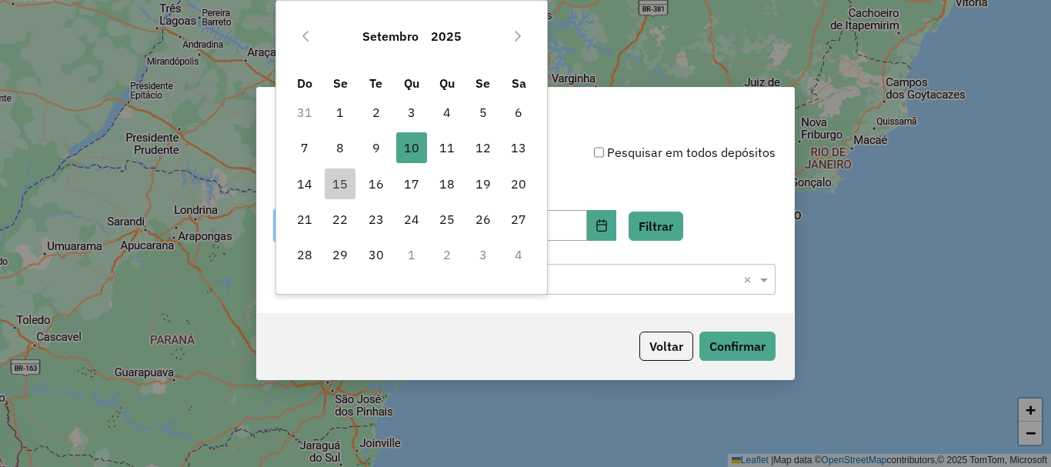
click at [517, 267] on td "4" at bounding box center [518, 254] width 35 height 35
click at [405, 141] on span "10" at bounding box center [411, 147] width 31 height 31
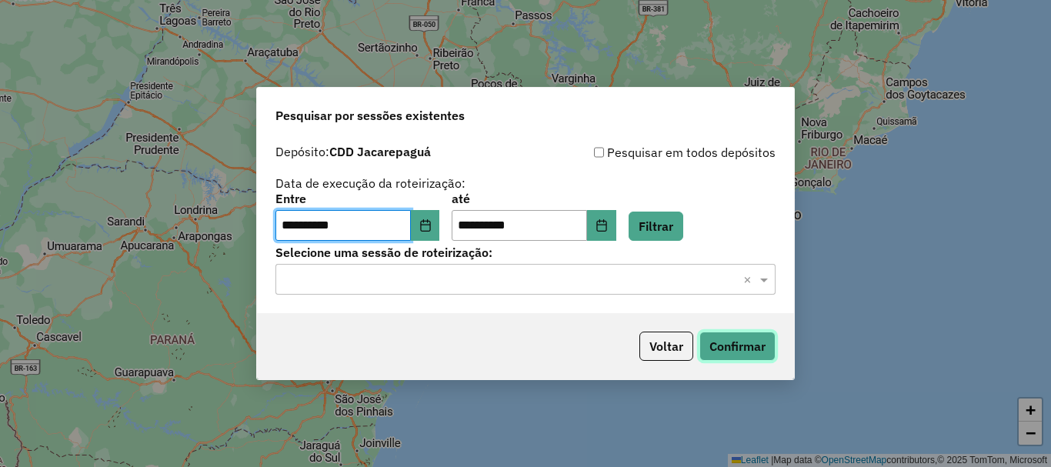
click at [736, 346] on button "Confirmar" at bounding box center [737, 346] width 76 height 29
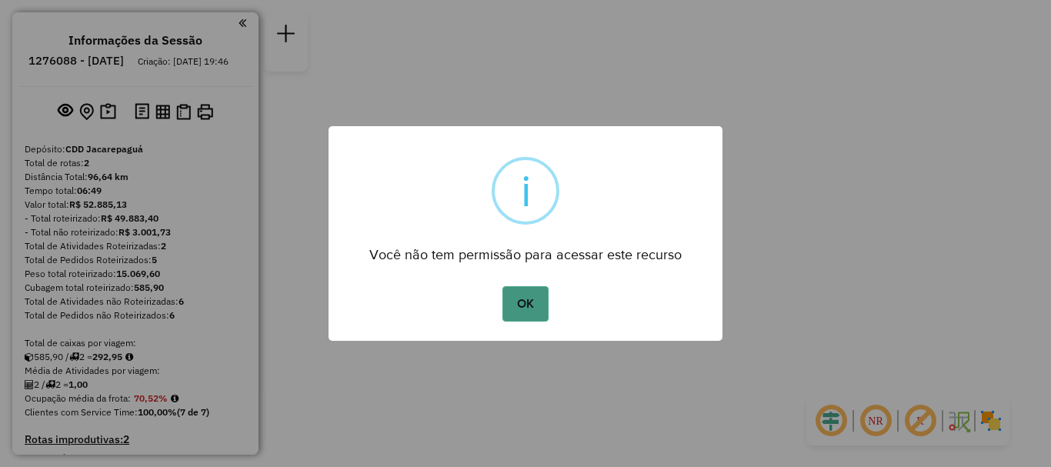
click at [512, 310] on button "OK" at bounding box center [524, 303] width 45 height 35
